Goal: Transaction & Acquisition: Download file/media

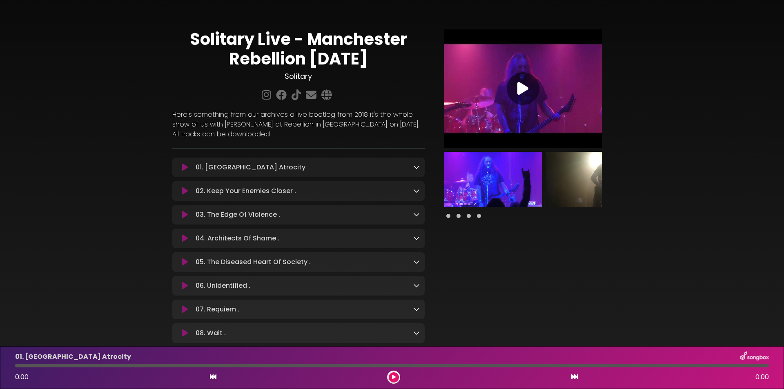
click at [417, 169] on icon at bounding box center [416, 167] width 7 height 7
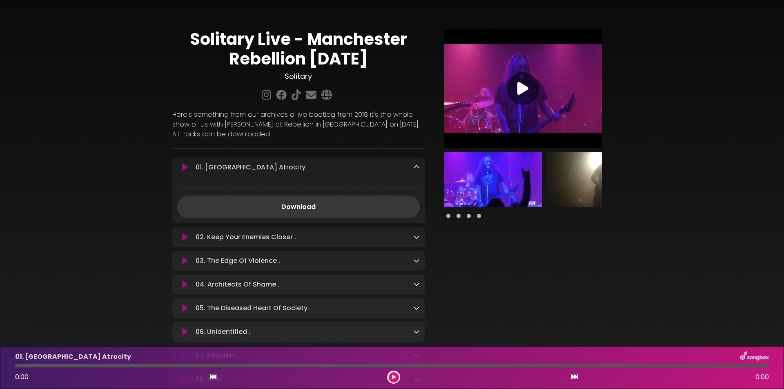
click at [305, 207] on link "Download" at bounding box center [298, 207] width 243 height 23
click at [415, 167] on icon at bounding box center [416, 167] width 7 height 7
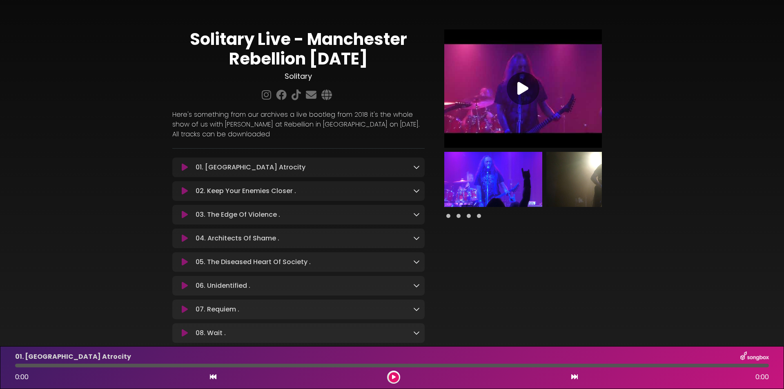
click at [416, 190] on icon at bounding box center [416, 190] width 7 height 7
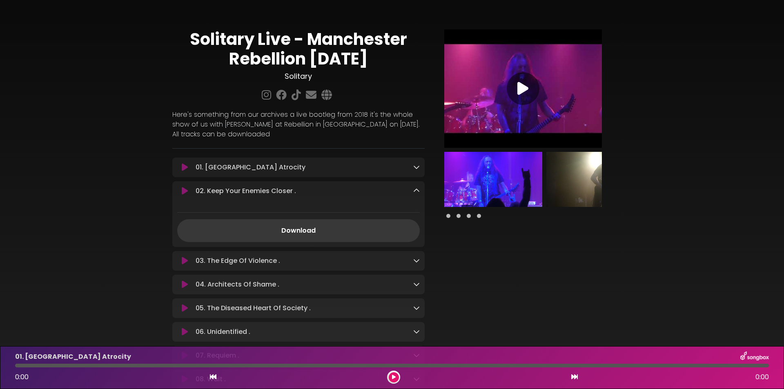
click at [311, 229] on link "Download" at bounding box center [298, 230] width 243 height 23
click at [416, 193] on icon at bounding box center [416, 190] width 7 height 7
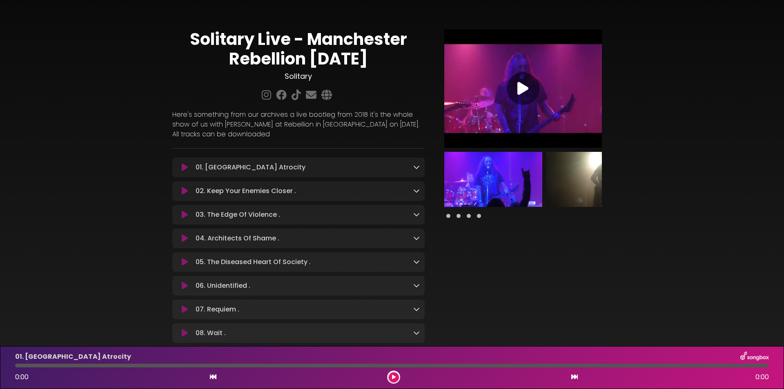
click at [416, 213] on icon at bounding box center [416, 214] width 7 height 7
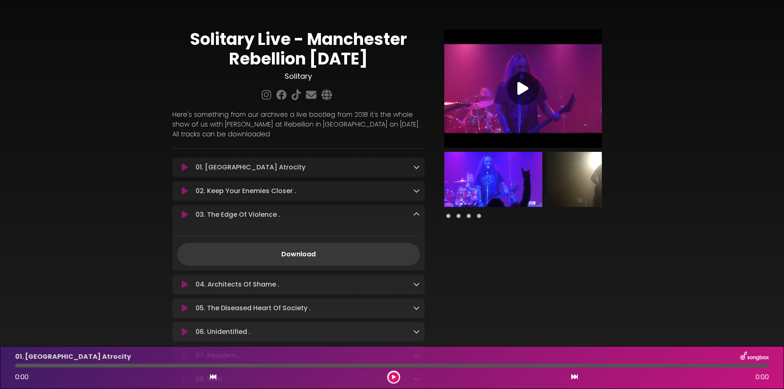
click at [302, 252] on link "Download" at bounding box center [298, 254] width 243 height 23
click at [417, 215] on icon at bounding box center [416, 214] width 7 height 7
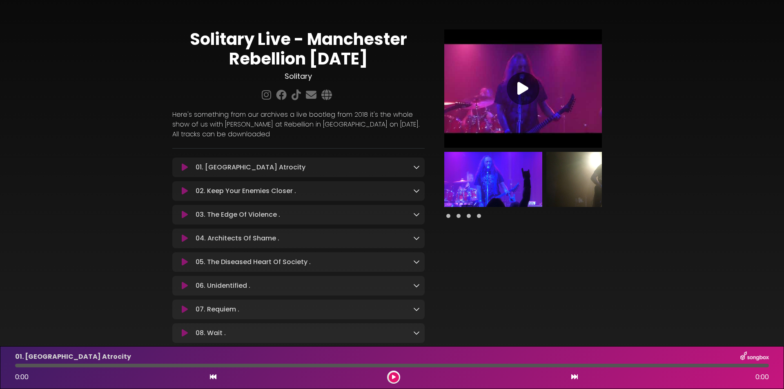
click at [416, 238] on icon at bounding box center [416, 238] width 7 height 7
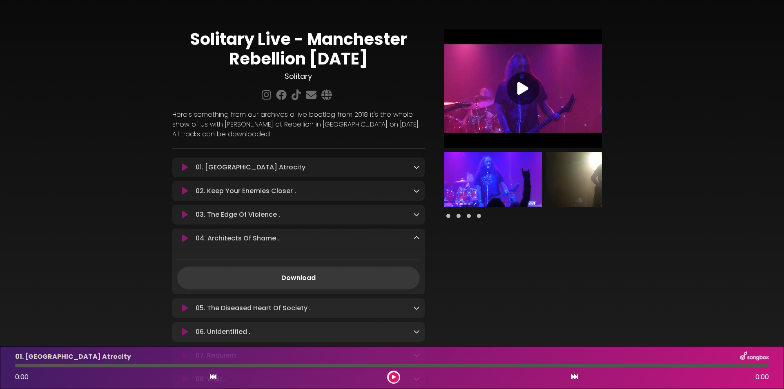
click at [297, 278] on link "Download" at bounding box center [298, 278] width 243 height 23
click at [417, 237] on icon at bounding box center [416, 238] width 7 height 7
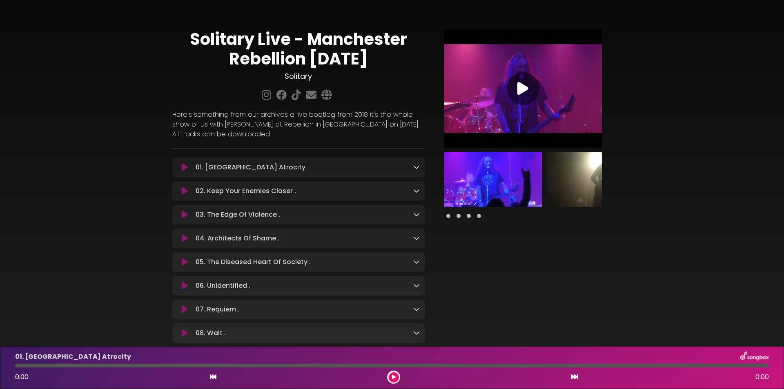
click at [416, 264] on icon at bounding box center [416, 261] width 7 height 7
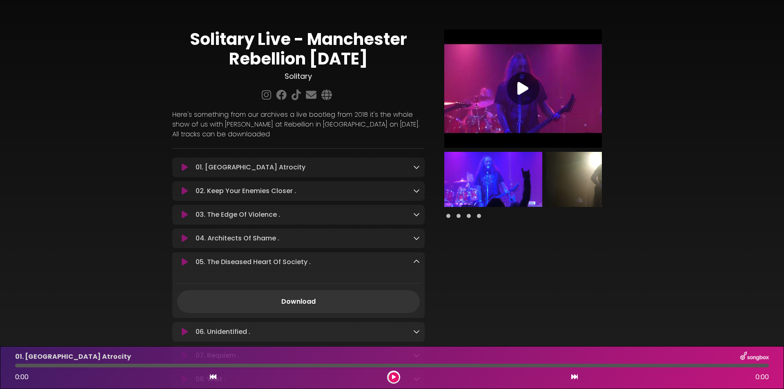
click at [288, 304] on link "Download" at bounding box center [298, 301] width 243 height 23
click at [417, 263] on icon at bounding box center [416, 261] width 7 height 7
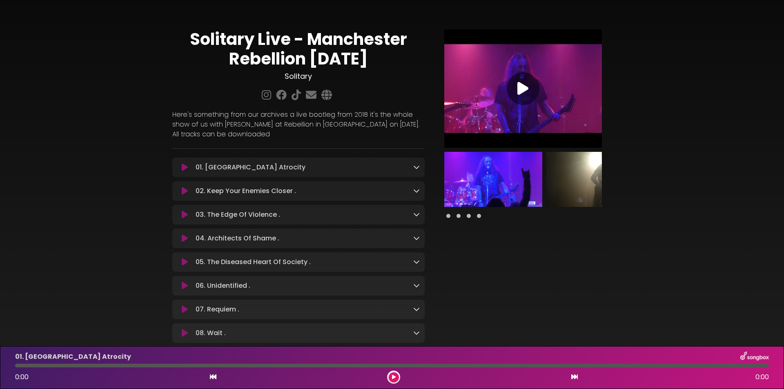
click at [419, 287] on icon at bounding box center [416, 285] width 7 height 7
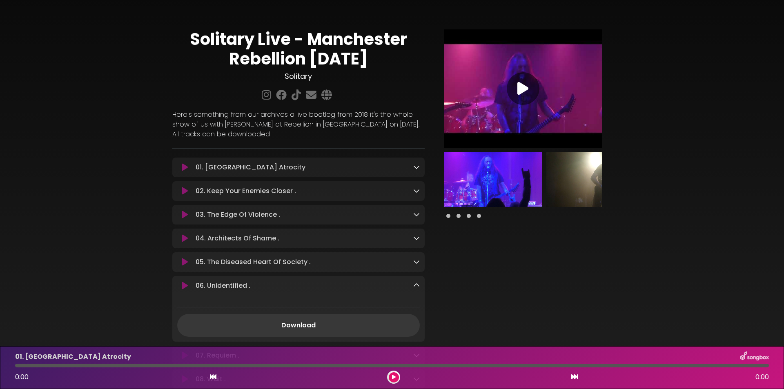
click at [294, 325] on link "Download" at bounding box center [298, 325] width 243 height 23
click at [417, 287] on icon at bounding box center [416, 285] width 7 height 7
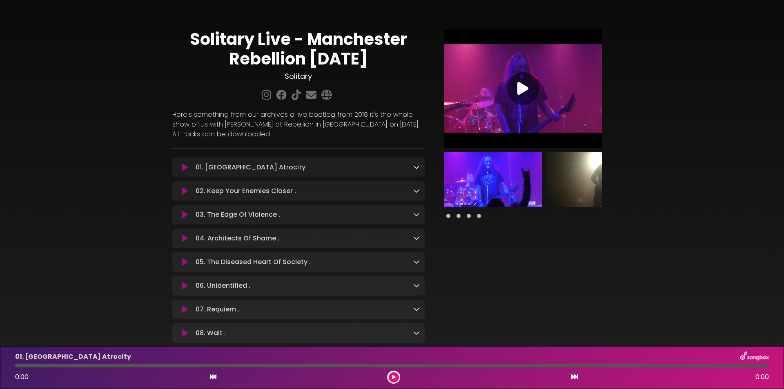
click at [416, 312] on icon at bounding box center [416, 309] width 7 height 7
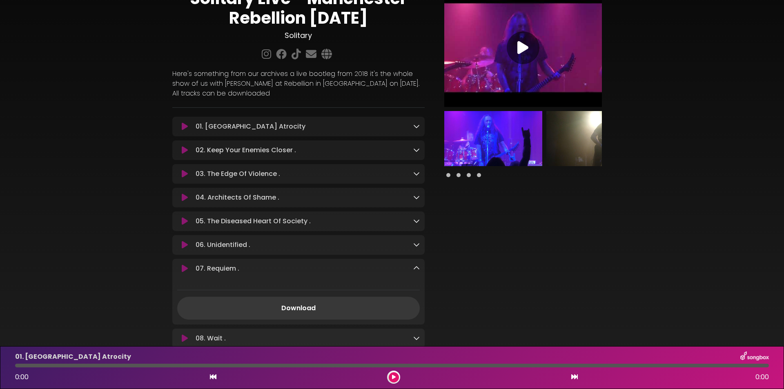
click at [303, 307] on link "Download" at bounding box center [298, 308] width 243 height 23
drag, startPoint x: 418, startPoint y: 270, endPoint x: 414, endPoint y: 270, distance: 4.5
click at [418, 270] on icon at bounding box center [416, 268] width 7 height 7
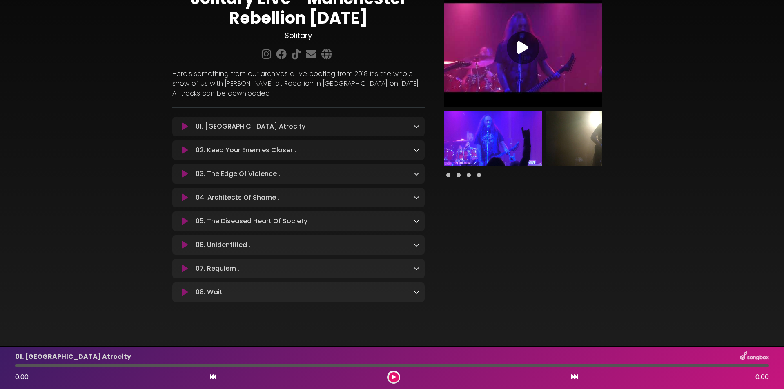
scroll to position [52, 0]
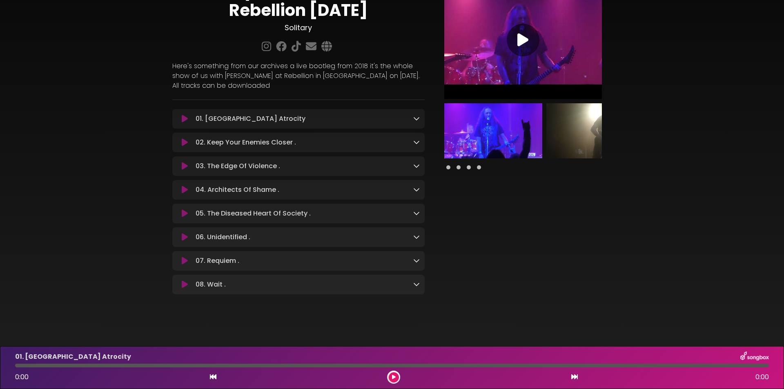
click at [419, 284] on icon at bounding box center [416, 284] width 7 height 7
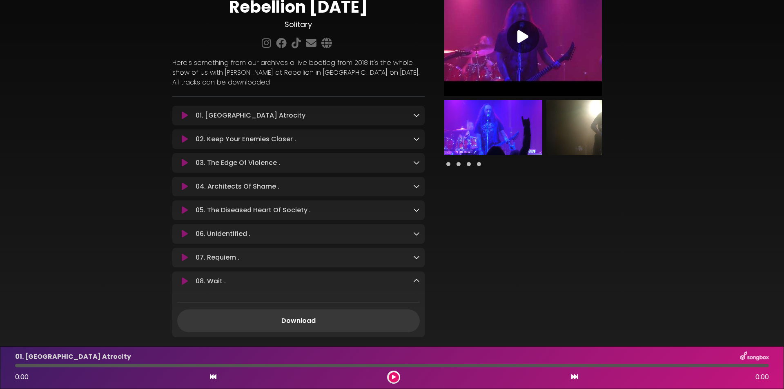
click at [312, 326] on link "Download" at bounding box center [298, 320] width 243 height 23
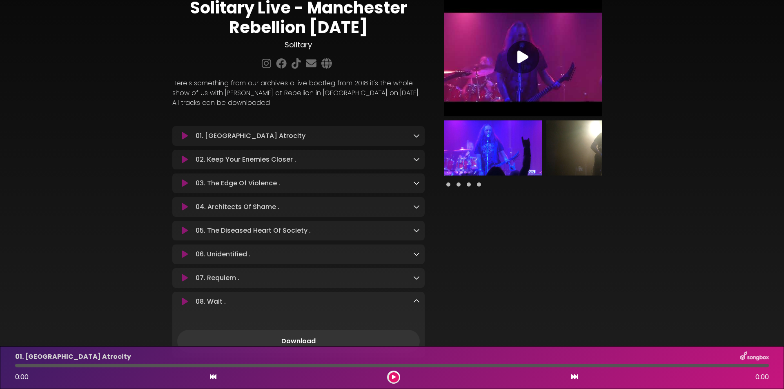
scroll to position [0, 0]
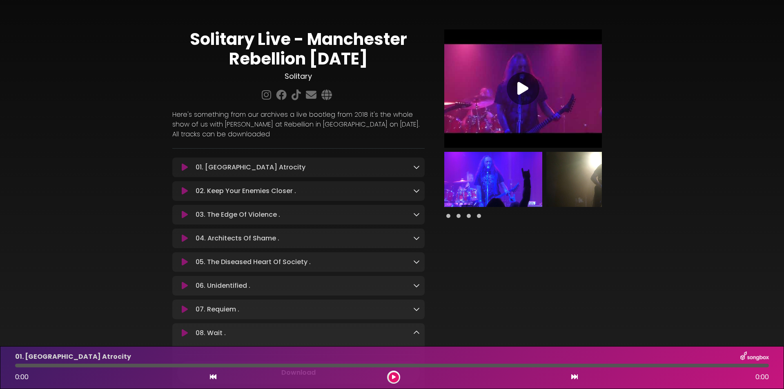
drag, startPoint x: 385, startPoint y: 59, endPoint x: 192, endPoint y: 42, distance: 193.0
click at [192, 44] on h1 "Solitary Live - Manchester Rebellion [DATE]" at bounding box center [298, 48] width 252 height 39
copy h1 "Solitary Live - Manchester Rebellion [DATE]"
click at [559, 259] on div "Pause Play % buffered 00:00 00:00" at bounding box center [523, 211] width 187 height 364
